Goal: Transaction & Acquisition: Purchase product/service

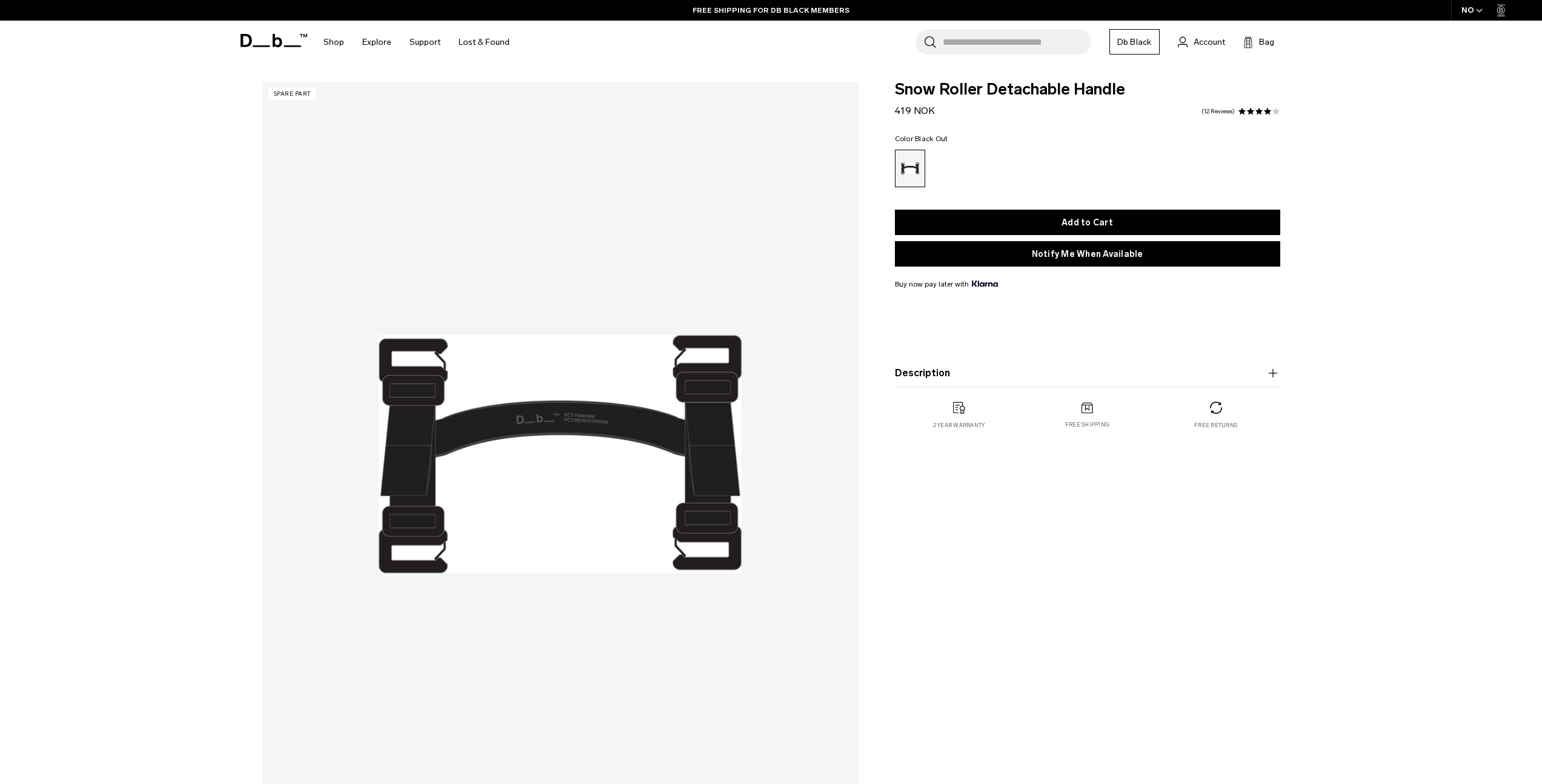
click at [1274, 376] on icon "button" at bounding box center [1272, 373] width 14 height 14
click at [1080, 466] on div "Free shipping" at bounding box center [1087, 463] width 129 height 28
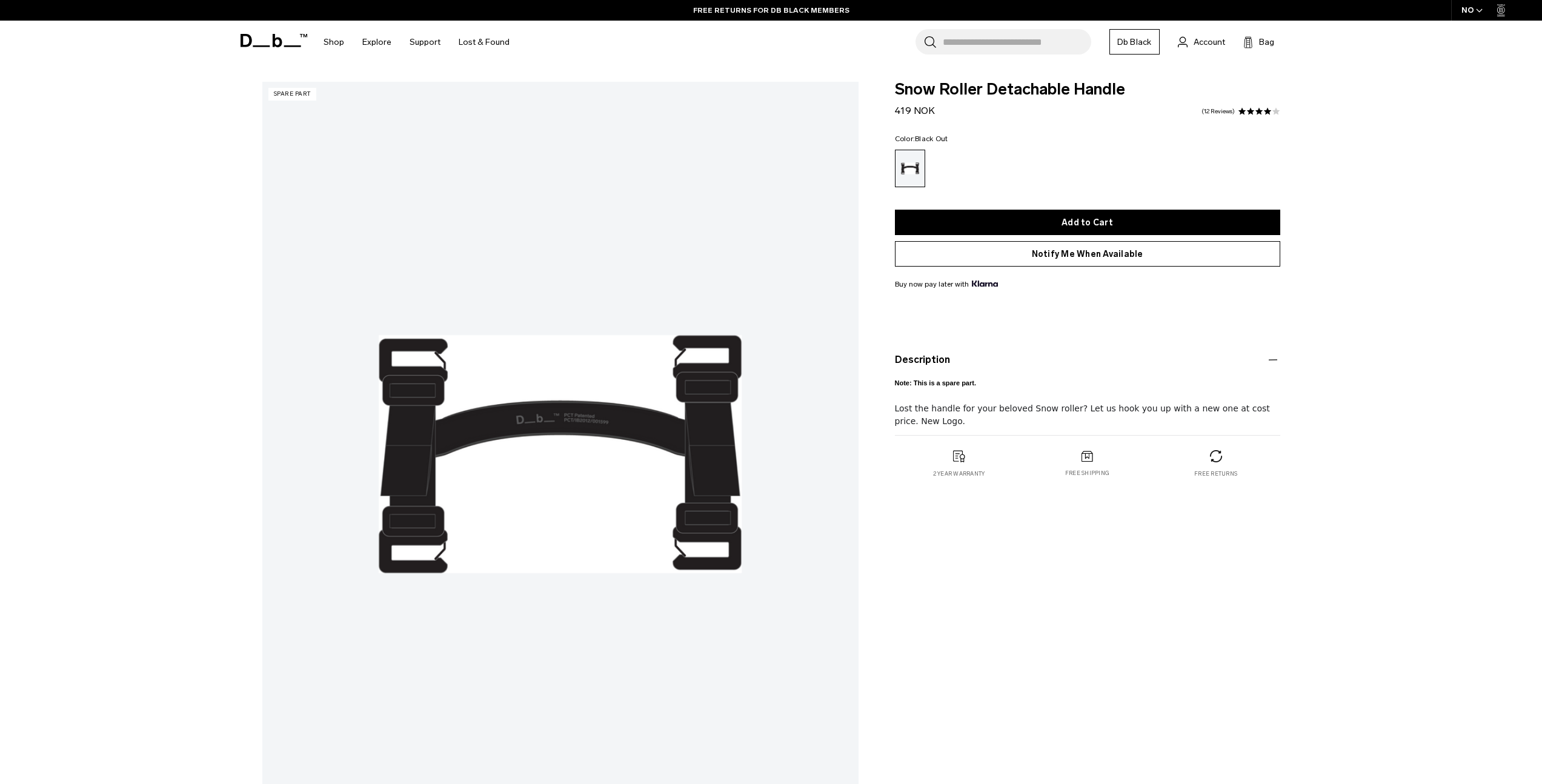
click at [1037, 257] on button "Notify Me When Available" at bounding box center [1087, 254] width 385 height 26
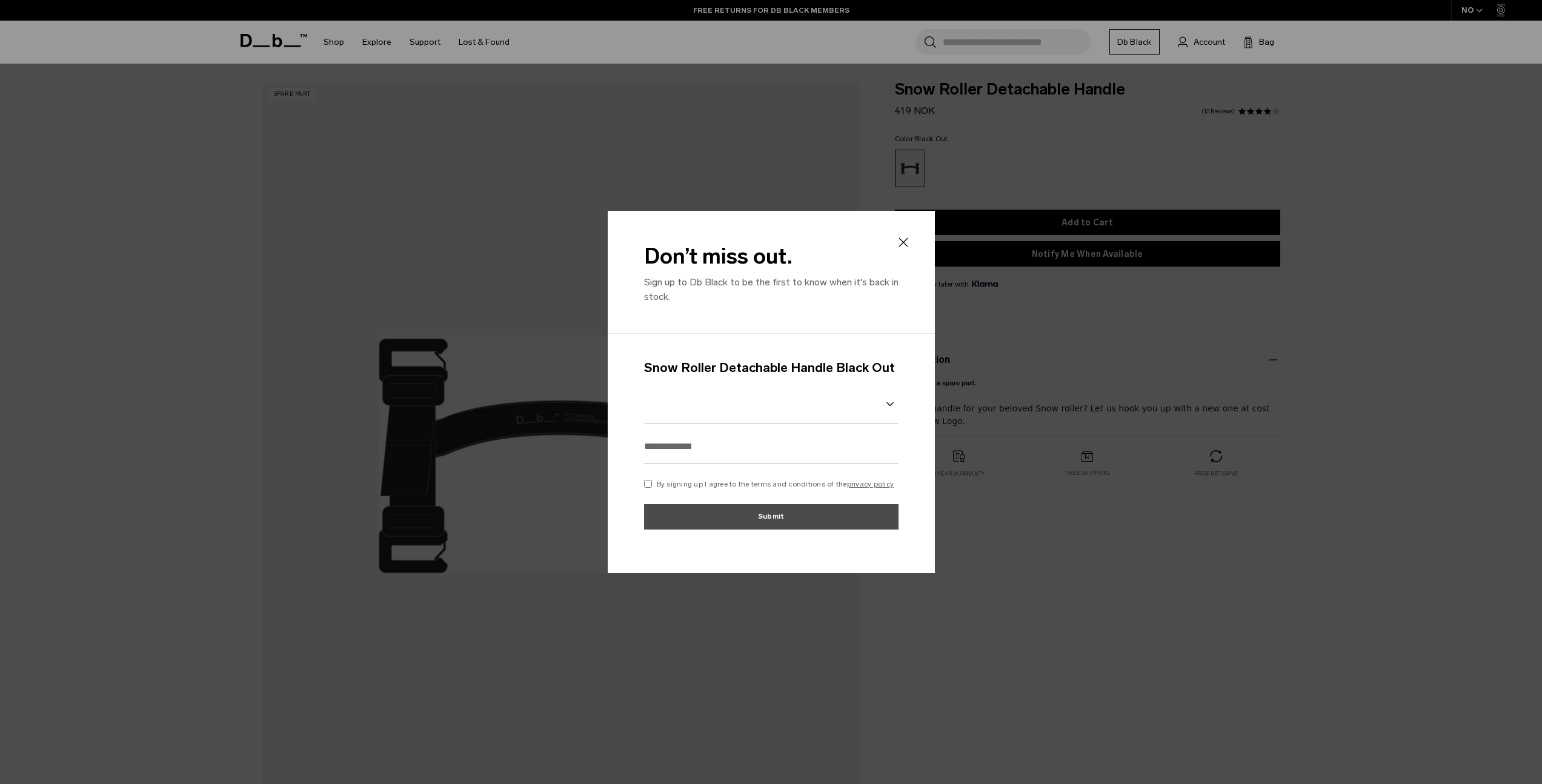
click at [815, 407] on select at bounding box center [771, 404] width 254 height 39
click at [888, 409] on select at bounding box center [771, 404] width 254 height 39
click at [889, 405] on icon at bounding box center [890, 404] width 8 height 5
click at [887, 401] on select at bounding box center [771, 404] width 254 height 39
click at [888, 399] on select at bounding box center [771, 404] width 254 height 39
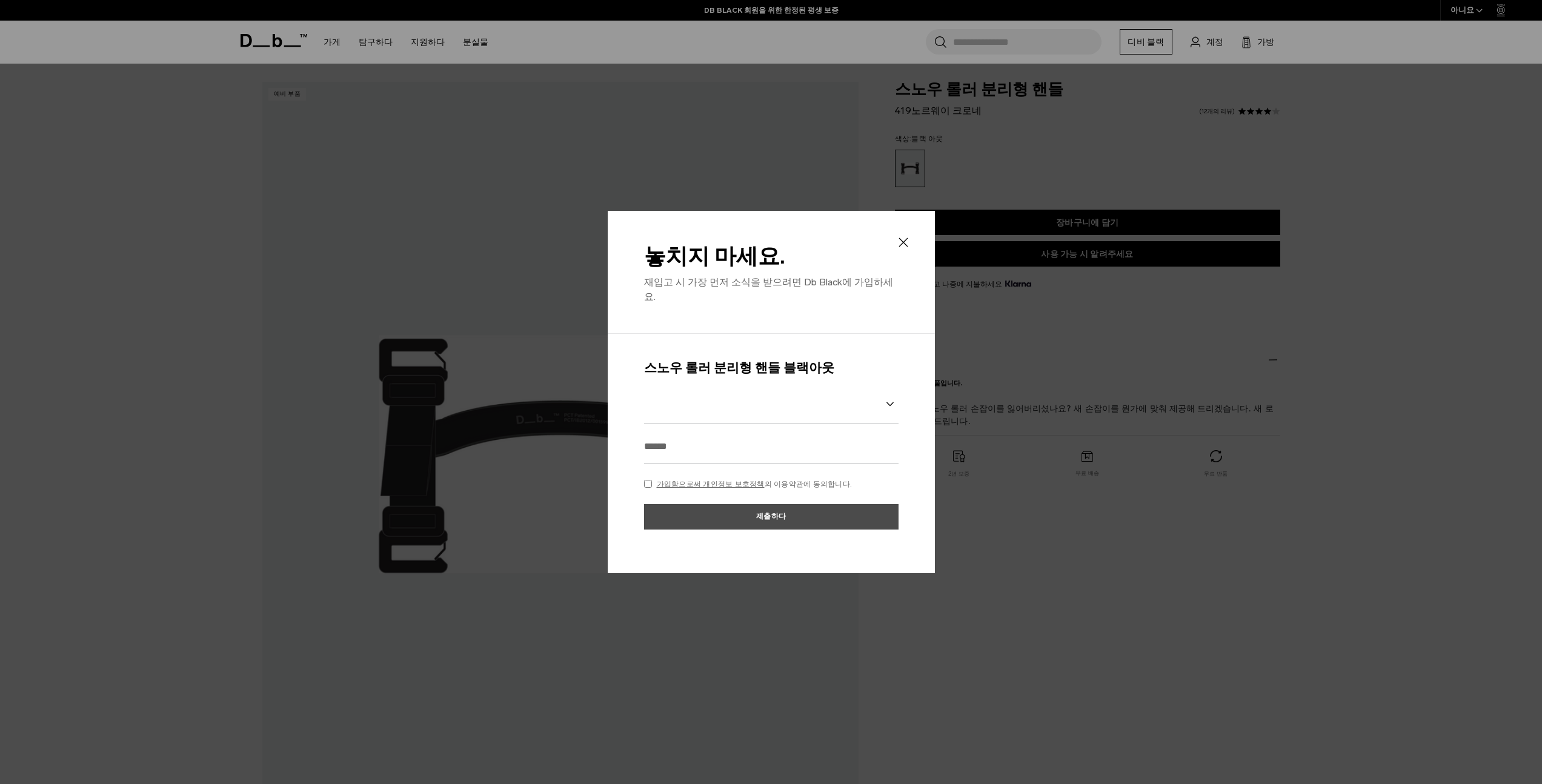
click at [889, 401] on icon at bounding box center [890, 404] width 8 height 5
click at [889, 401] on icon at bounding box center [890, 404] width 8 height 5
drag, startPoint x: 811, startPoint y: 395, endPoint x: 803, endPoint y: 398, distance: 8.5
click at [809, 395] on select at bounding box center [771, 404] width 254 height 39
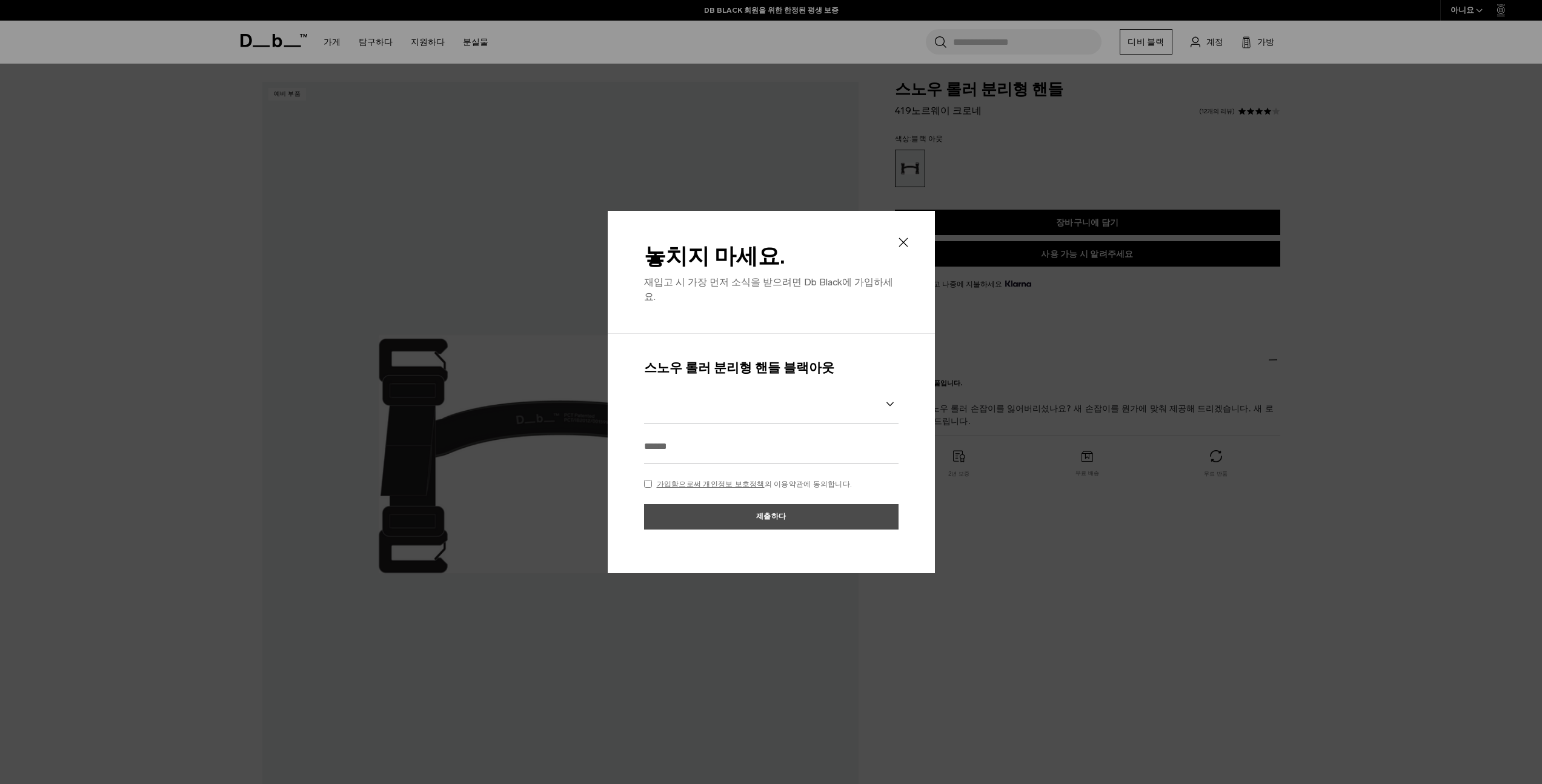
drag, startPoint x: 731, startPoint y: 399, endPoint x: 724, endPoint y: 400, distance: 7.1
click at [724, 400] on select at bounding box center [771, 404] width 254 height 39
click at [684, 420] on div "스노우 롤러 분리형 핸들 블랙아웃 가입함으로써 개인정보 보호정책 의 이용약관에 동의합니다. 제출하다" at bounding box center [771, 451] width 254 height 186
click at [681, 436] on input "text" at bounding box center [771, 446] width 254 height 35
click at [681, 442] on input "text" at bounding box center [771, 446] width 254 height 35
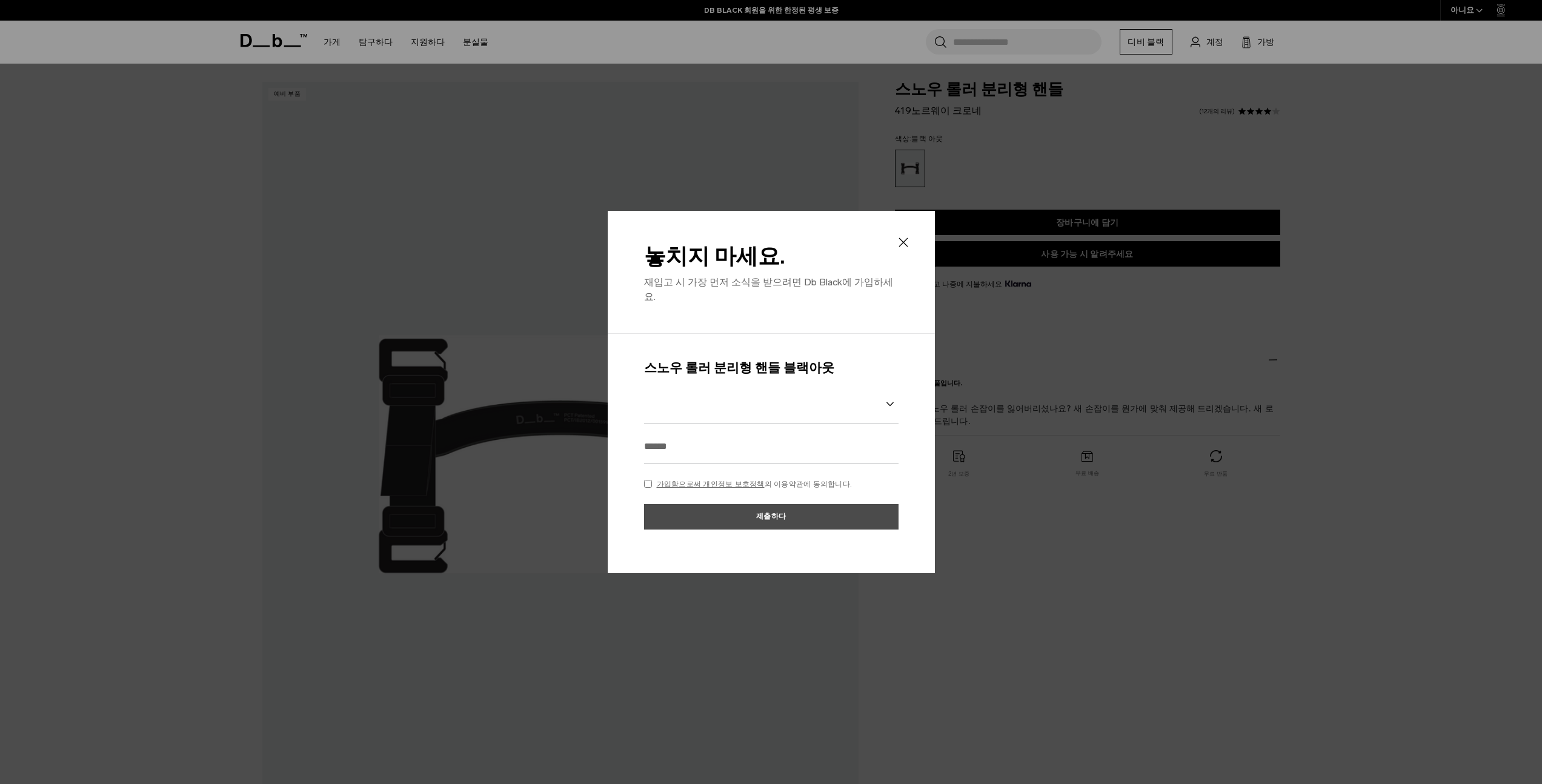
click at [681, 442] on input "text" at bounding box center [771, 446] width 254 height 35
click at [895, 248] on div "놓치지 마세요. 재입고 시 가장 먼저 소식을 받으려면 Db Black에 가입하세요. 스노우 롤러 분리형 핸들 블랙아웃 가입함으로써 개인정보 보…" at bounding box center [771, 392] width 327 height 362
click at [897, 248] on icon at bounding box center [903, 242] width 14 height 14
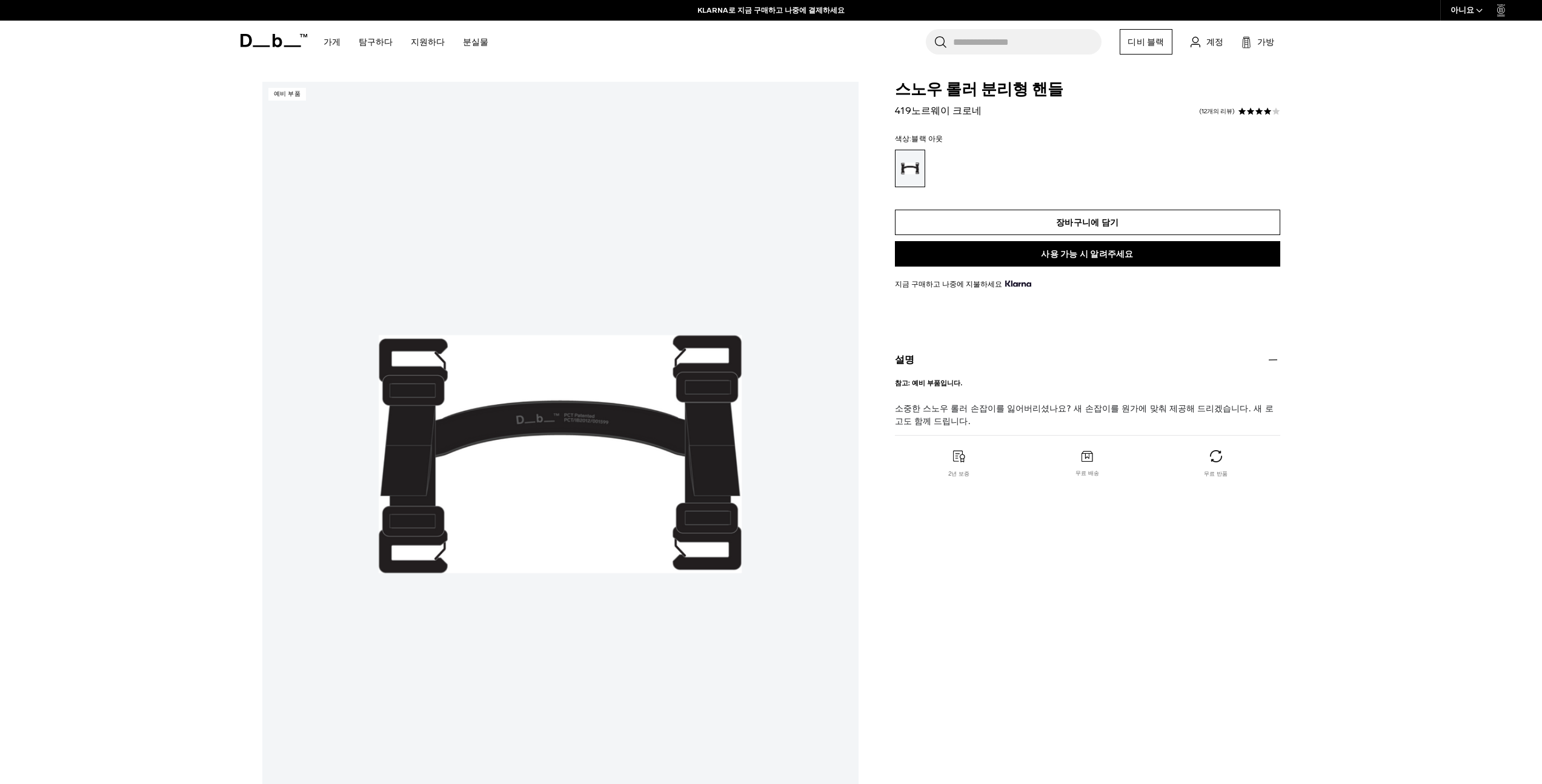
click at [1060, 227] on font "장바구니에 담기" at bounding box center [1087, 223] width 63 height 11
click at [1207, 48] on link "계정" at bounding box center [1206, 42] width 33 height 14
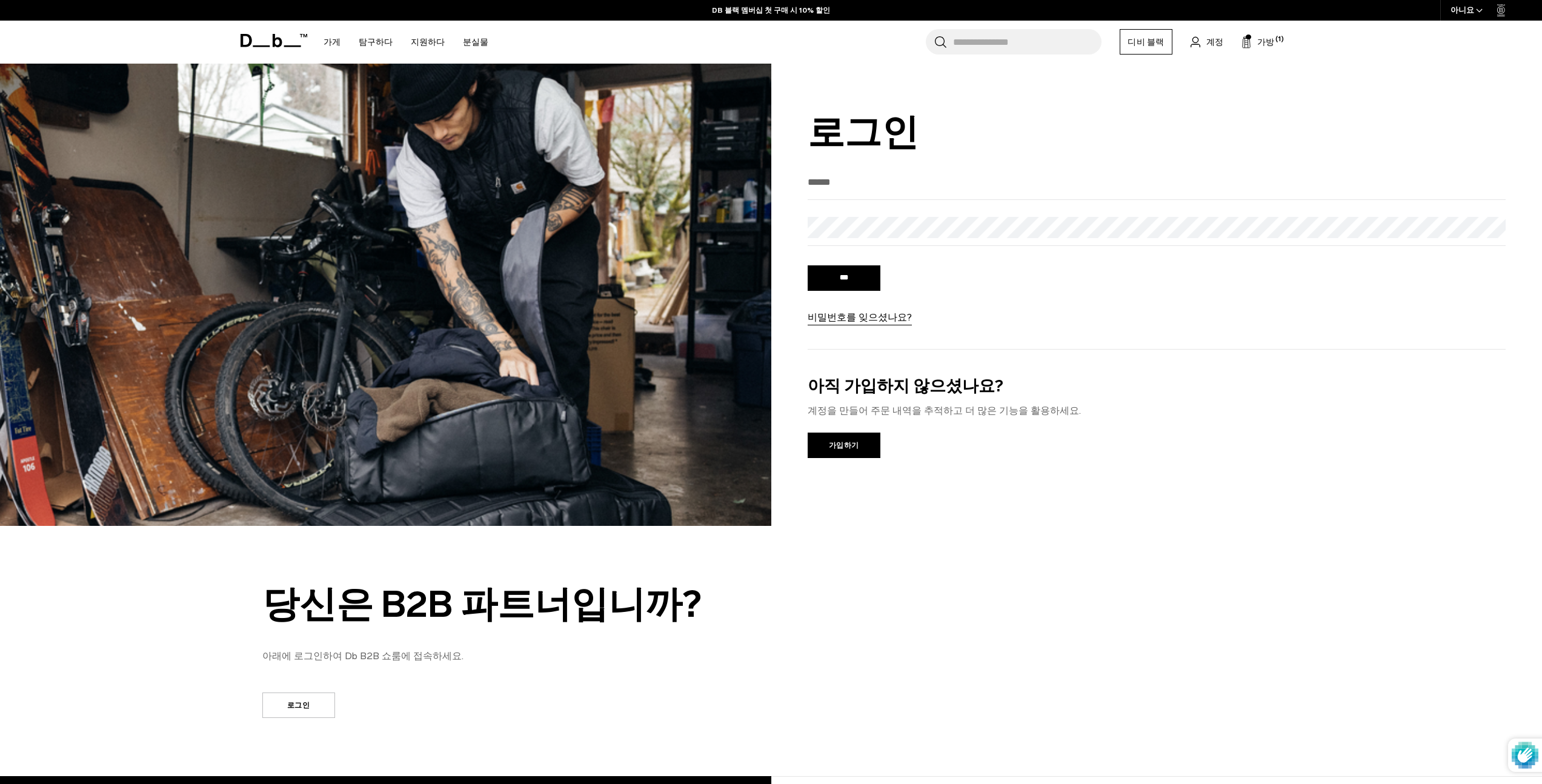
click at [885, 192] on input "email" at bounding box center [1157, 182] width 699 height 20
click at [879, 191] on input "email" at bounding box center [1157, 182] width 699 height 20
type input "*"
click at [833, 284] on input "***" at bounding box center [844, 278] width 73 height 26
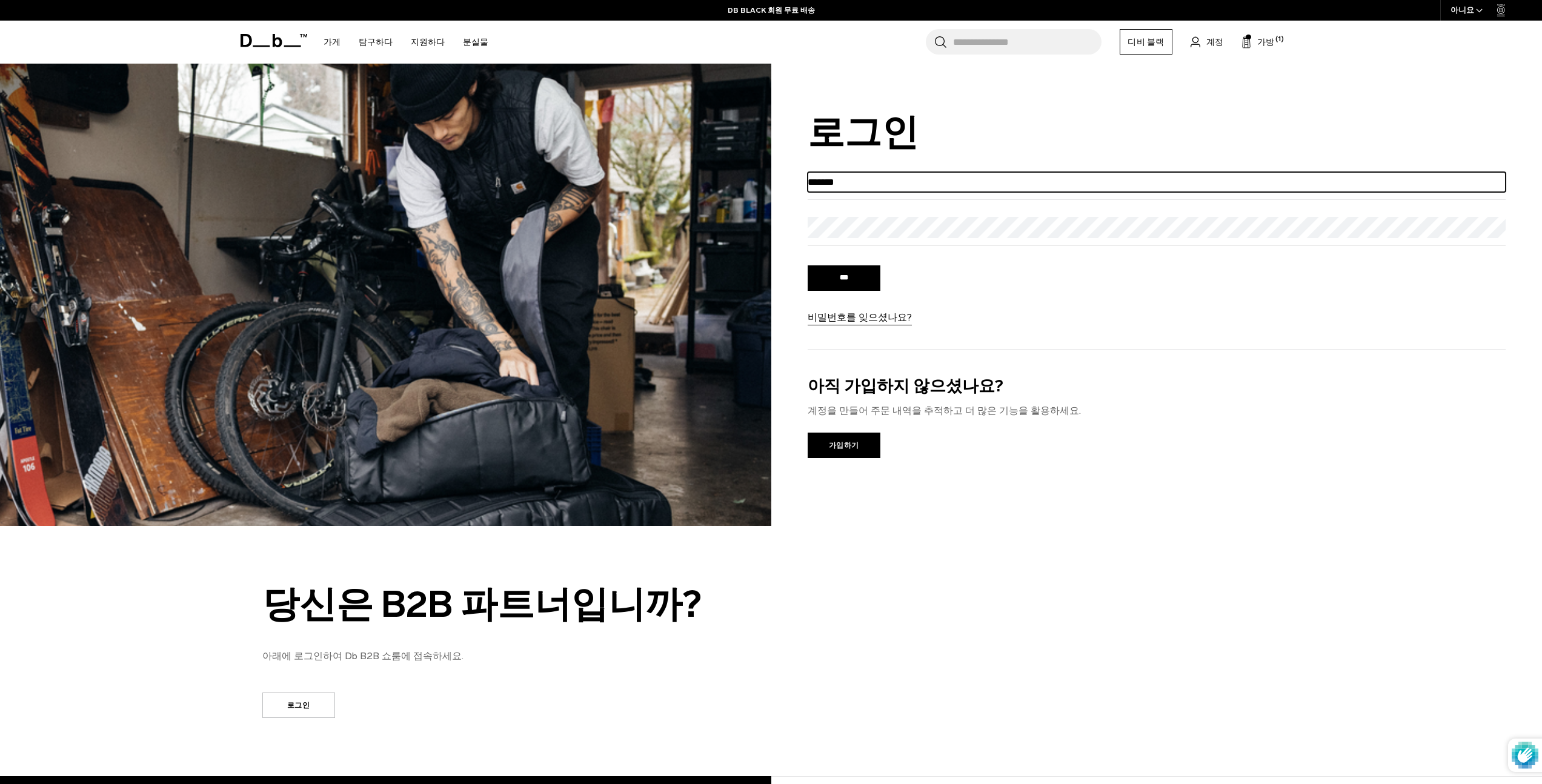
click at [896, 184] on input "*******" at bounding box center [1157, 182] width 699 height 20
type input "**********"
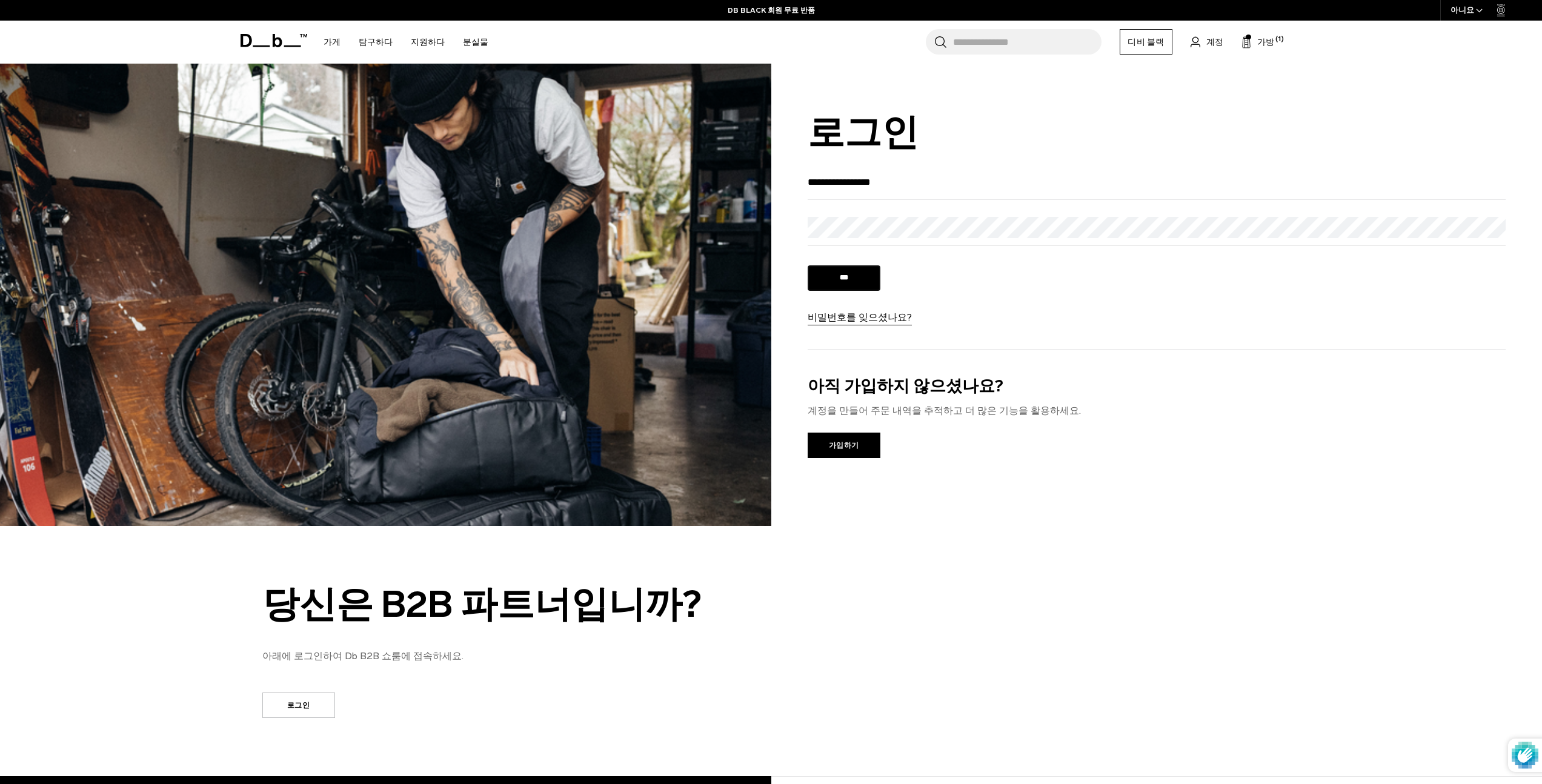
click at [840, 271] on input "***" at bounding box center [844, 278] width 73 height 26
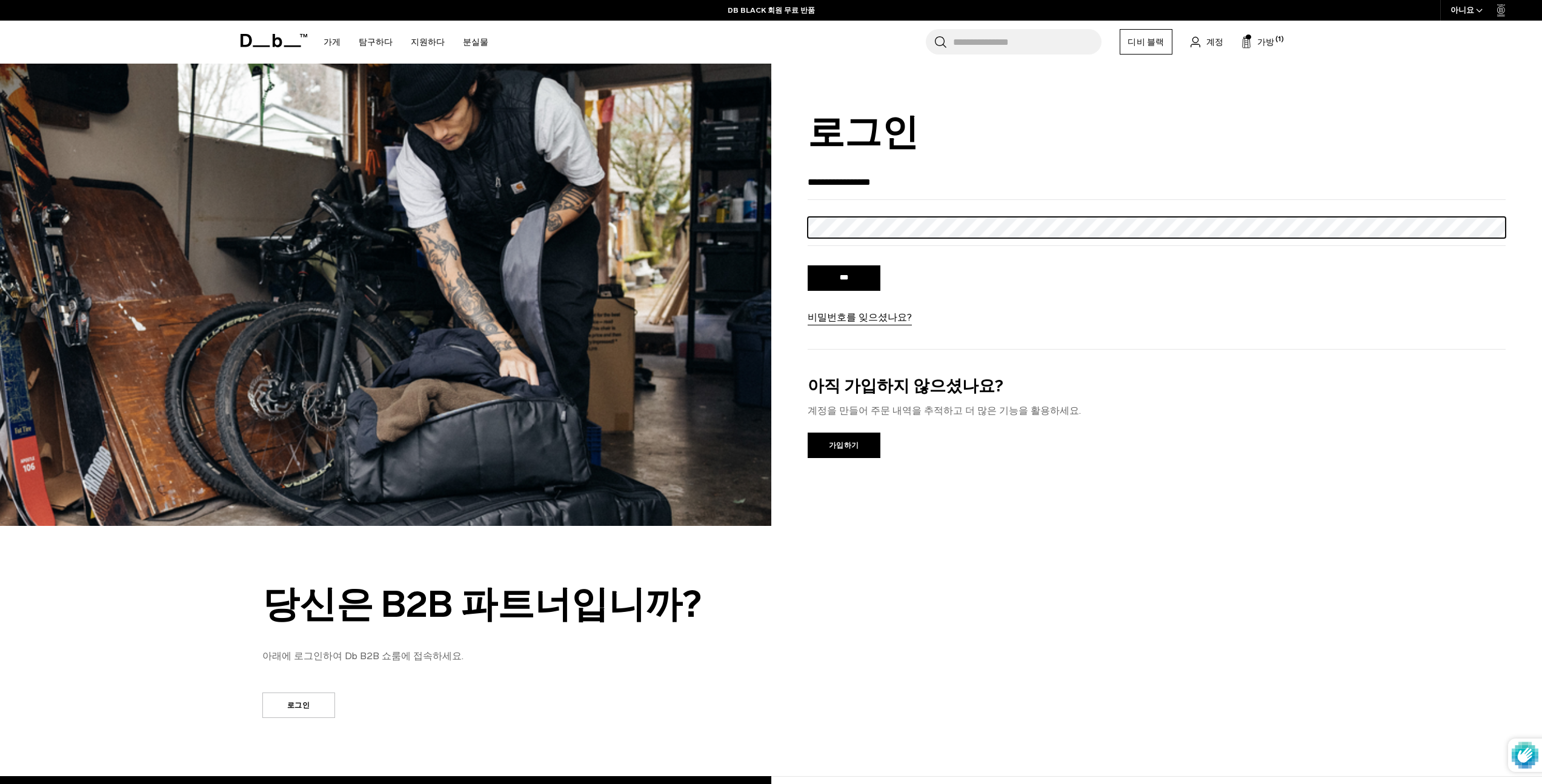
click at [769, 224] on div "**********" at bounding box center [771, 294] width 1542 height 462
